Goal: Check status

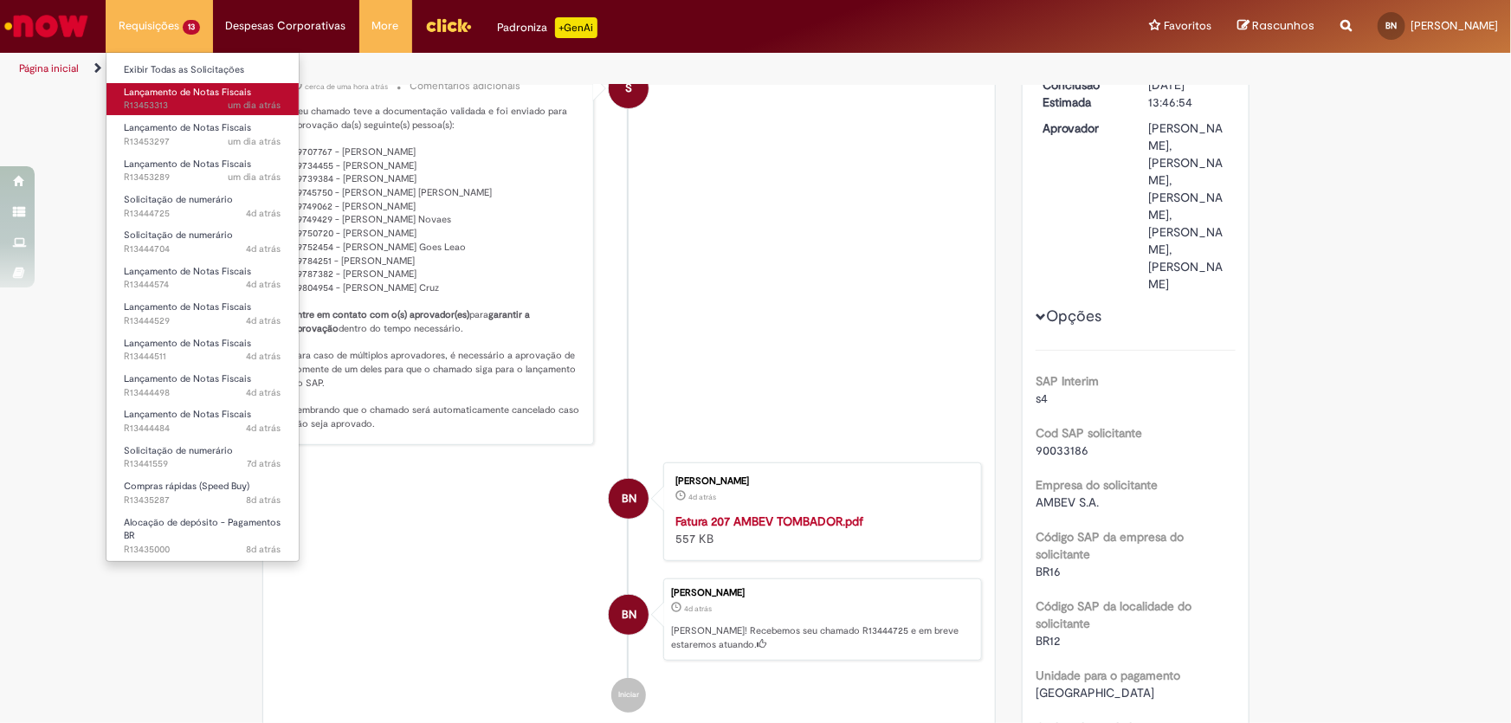
scroll to position [78, 0]
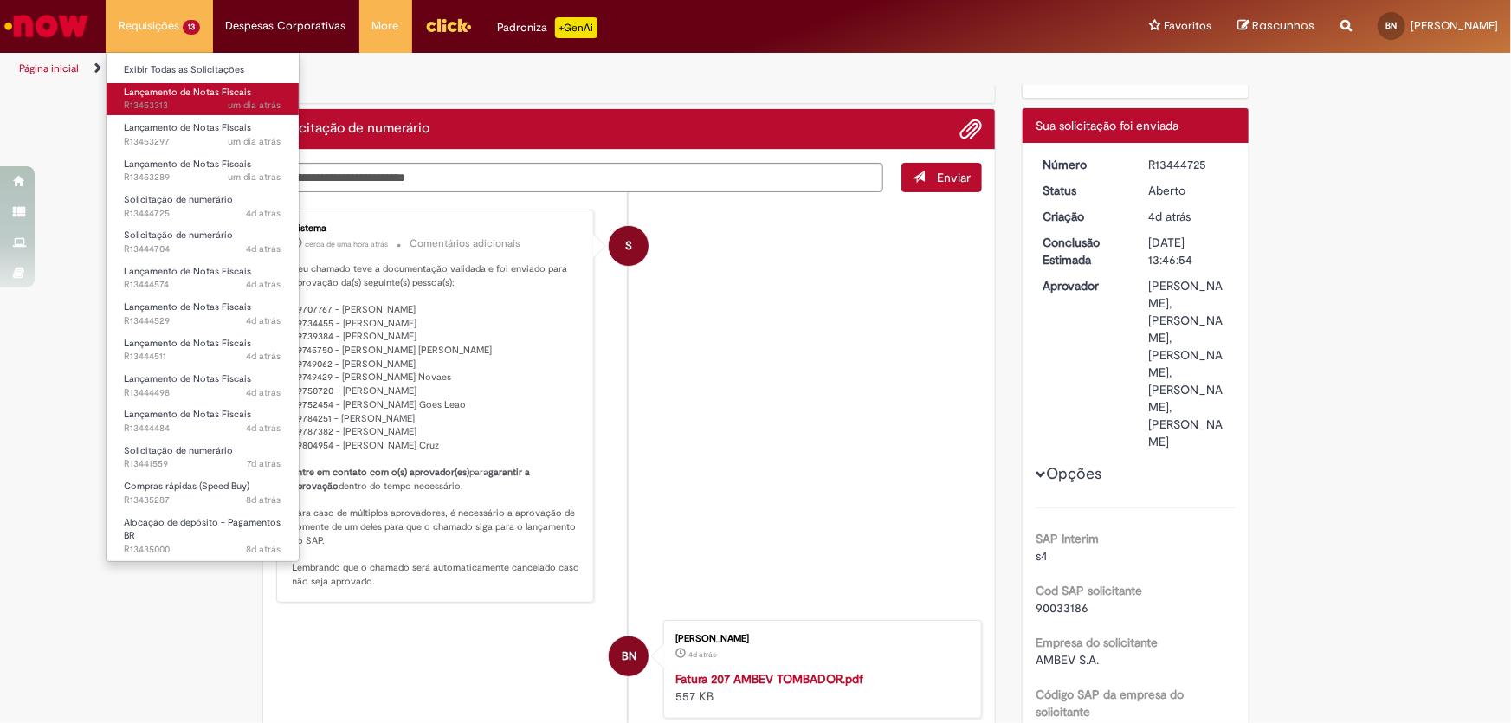
click at [195, 101] on span "um dia atrás um dia atrás R13453313" at bounding box center [203, 106] width 158 height 14
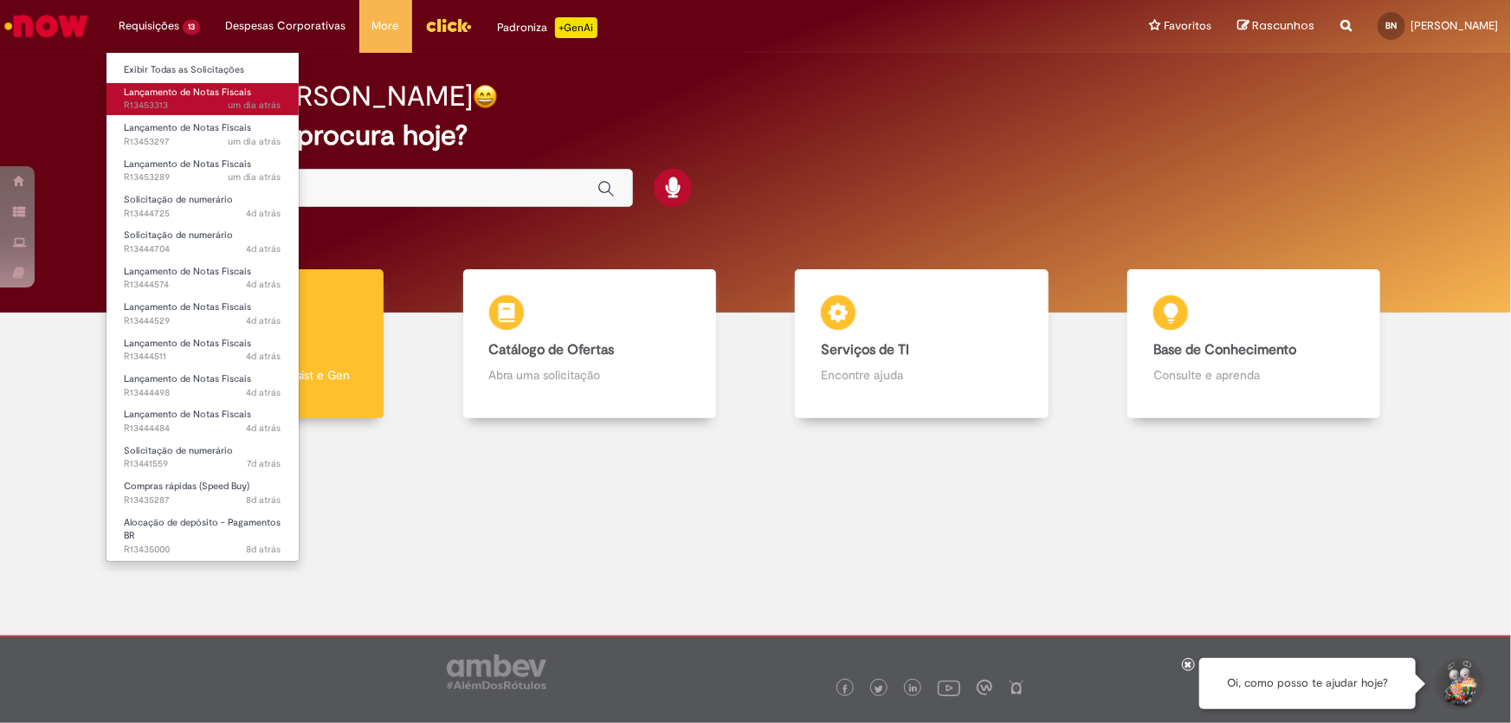
click at [150, 110] on span "um dia atrás um dia atrás R13453313" at bounding box center [203, 106] width 158 height 14
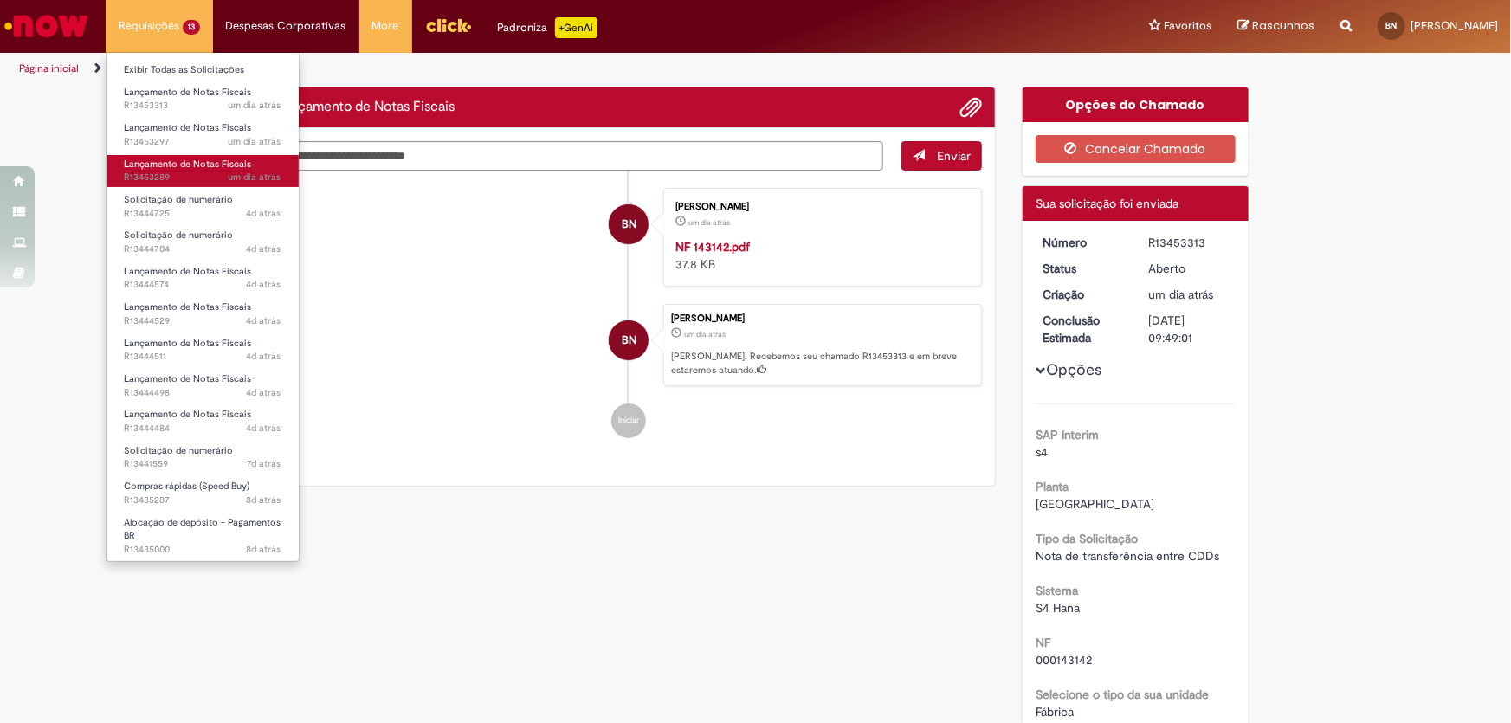
click at [173, 178] on span "um dia atrás um dia atrás R13453289" at bounding box center [203, 178] width 158 height 14
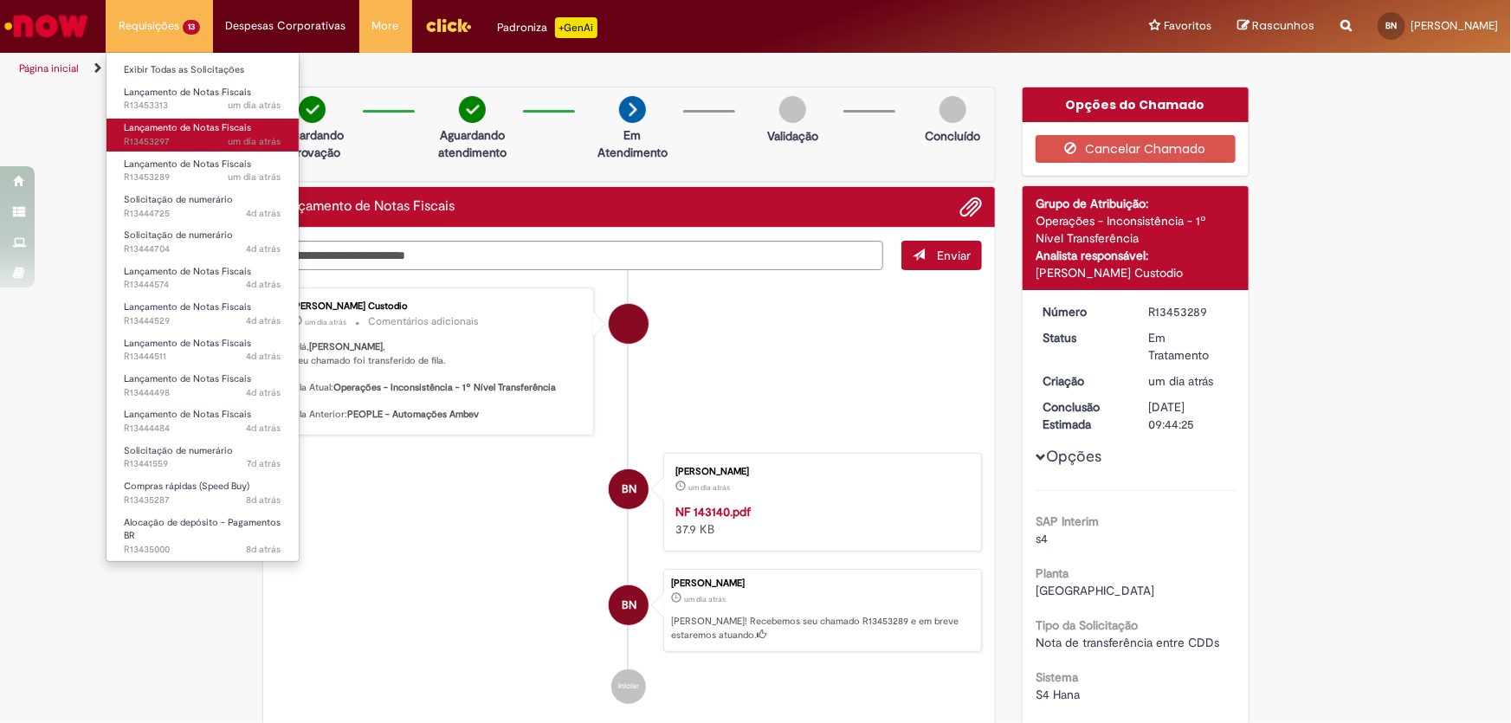
click at [163, 135] on span "um dia atrás um dia atrás R13453297" at bounding box center [203, 142] width 158 height 14
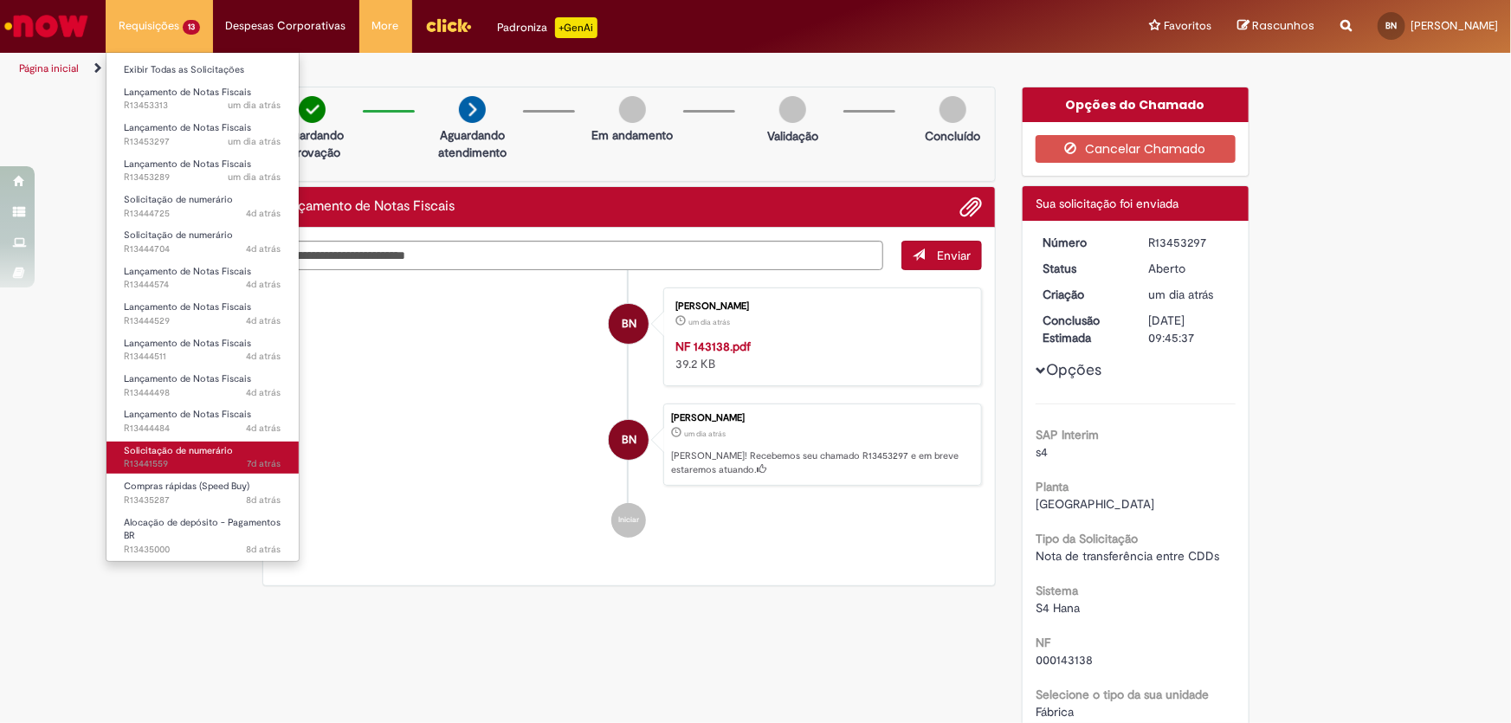
click at [152, 451] on span "Solicitação de numerário" at bounding box center [178, 450] width 109 height 13
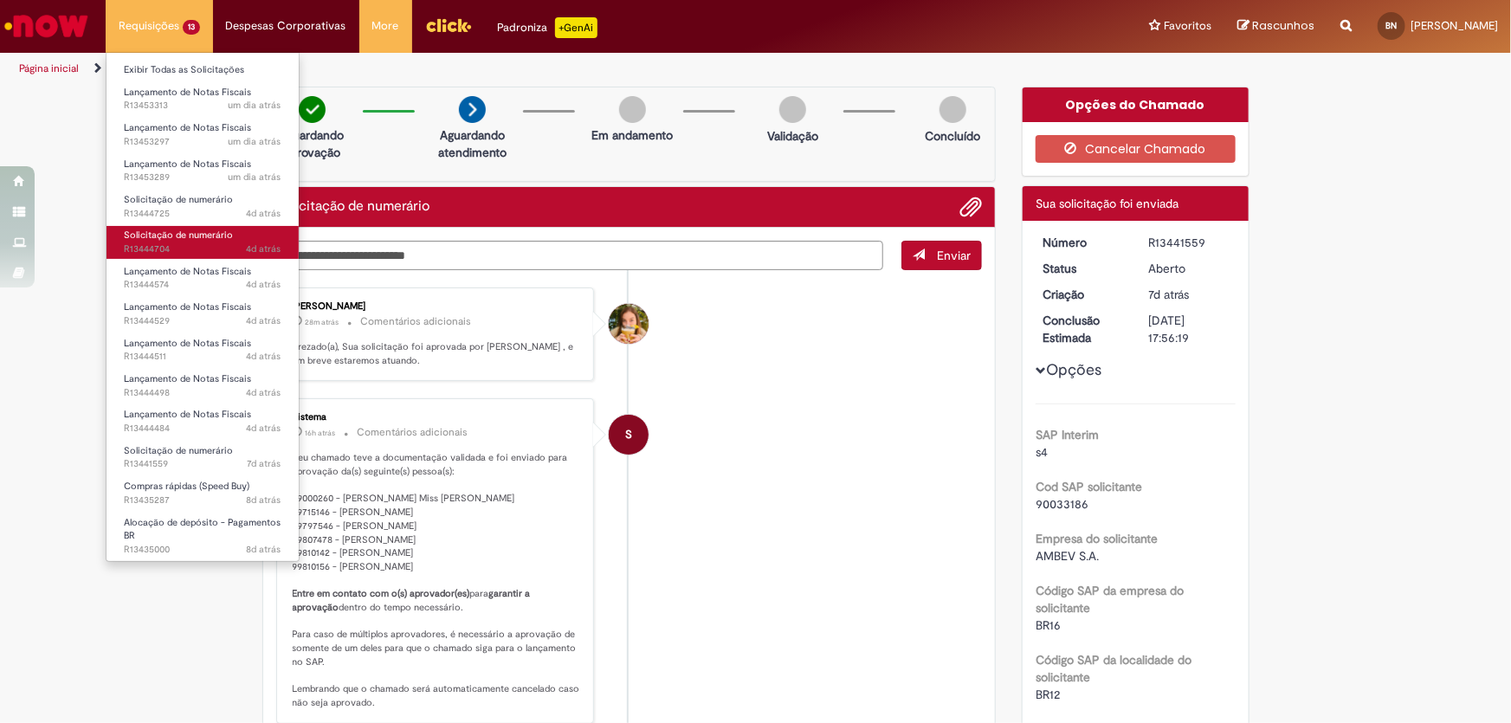
click at [182, 234] on span "Solicitação de numerário" at bounding box center [178, 235] width 109 height 13
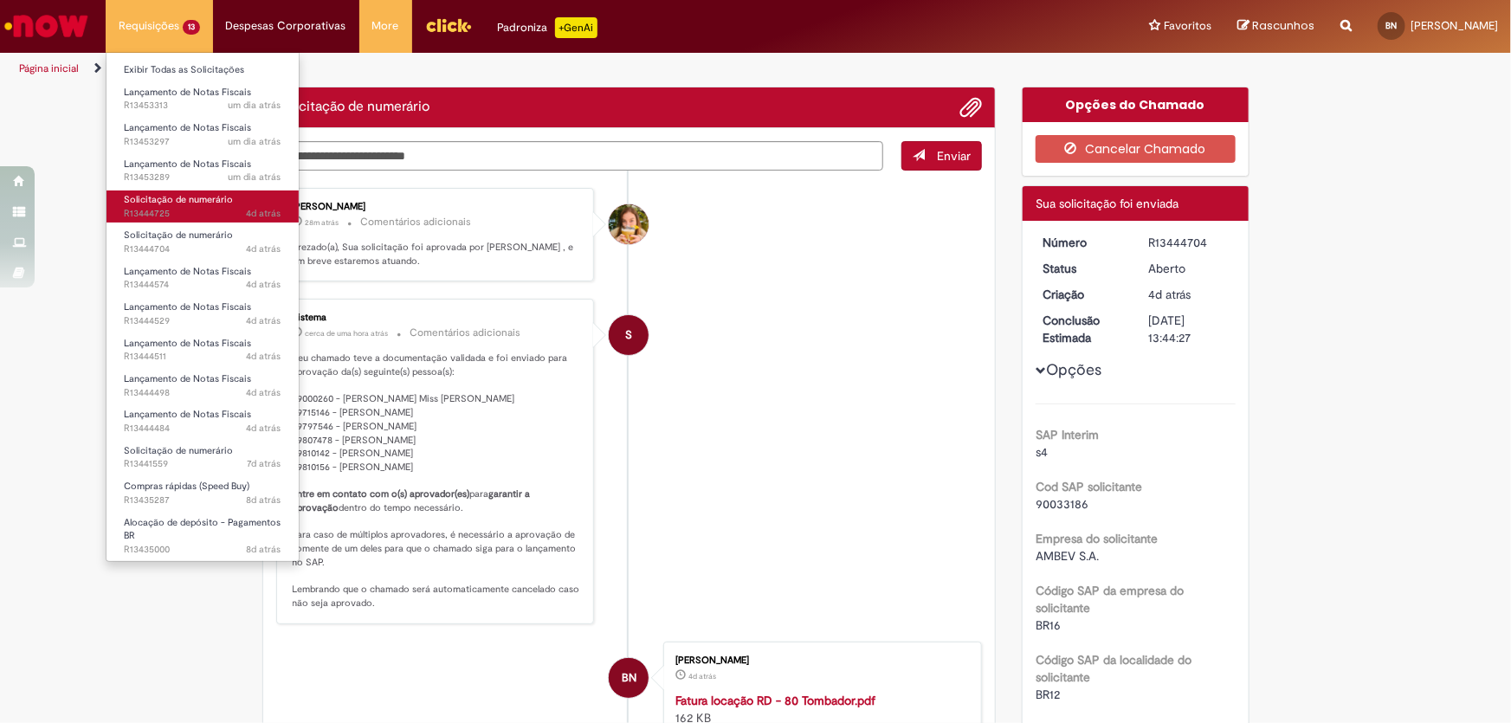
click at [177, 204] on span "Solicitação de numerário" at bounding box center [178, 199] width 109 height 13
